Goal: Information Seeking & Learning: Understand process/instructions

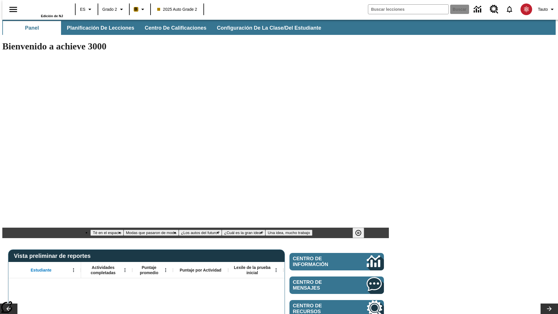
type input "-1"
click at [97, 28] on span "Planificación de lecciones" at bounding box center [100, 28] width 67 height 7
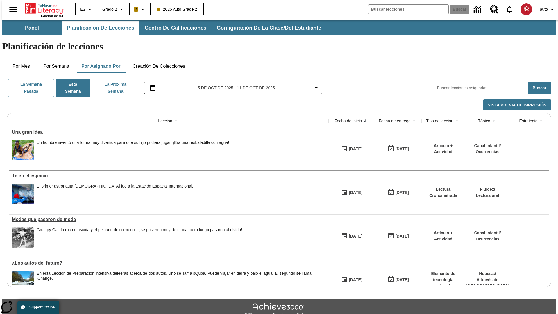
click at [157, 59] on button "Creación de colecciones" at bounding box center [159, 66] width 62 height 14
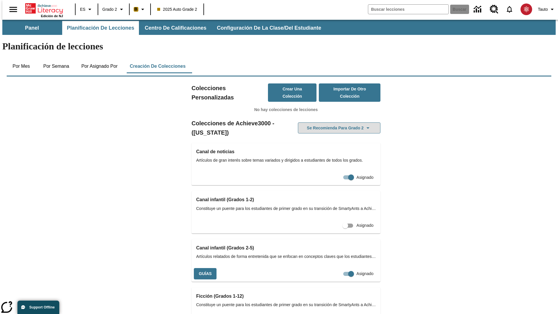
click at [330, 122] on button "Se recomienda para Grado 2" at bounding box center [339, 127] width 82 height 11
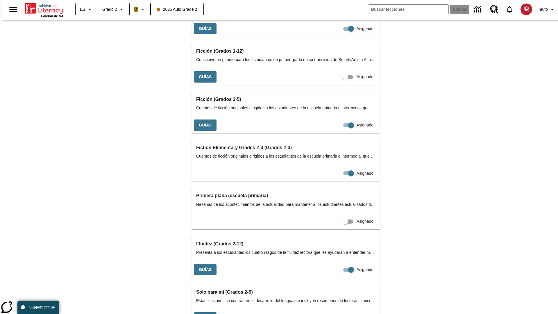
click at [334, 34] on input "Asignado" at bounding box center [350, 28] width 33 height 11
checkbox input "false"
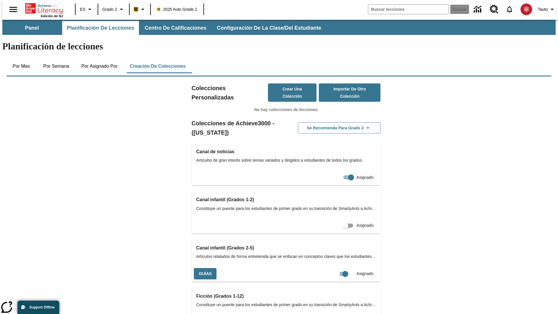
scroll to position [0, 5]
